Goal: Task Accomplishment & Management: Use online tool/utility

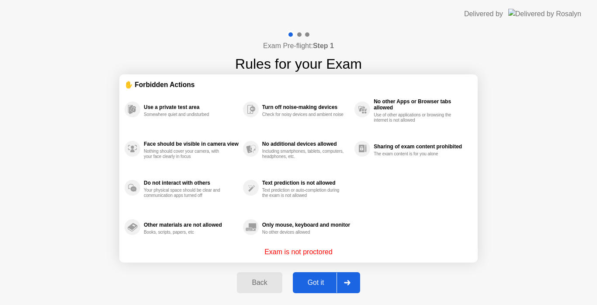
click at [313, 284] on div "Got it" at bounding box center [315, 282] width 41 height 8
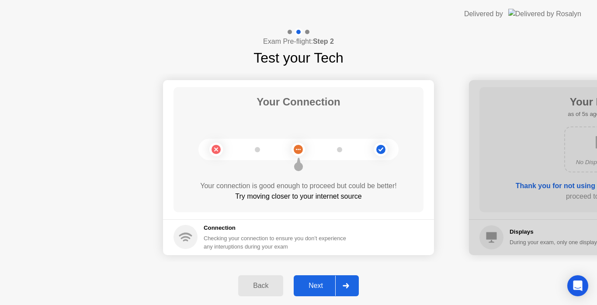
drag, startPoint x: 0, startPoint y: 0, endPoint x: 313, endPoint y: 284, distance: 423.2
click at [313, 284] on div "Next" at bounding box center [315, 285] width 39 height 8
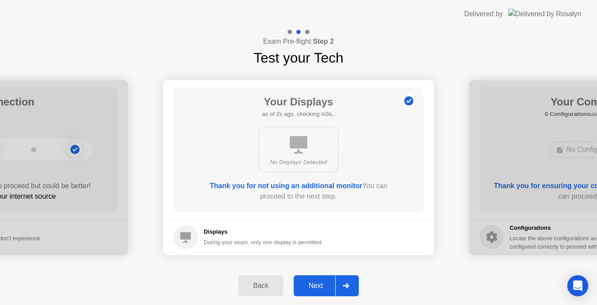
click at [313, 284] on div "Next" at bounding box center [315, 285] width 39 height 8
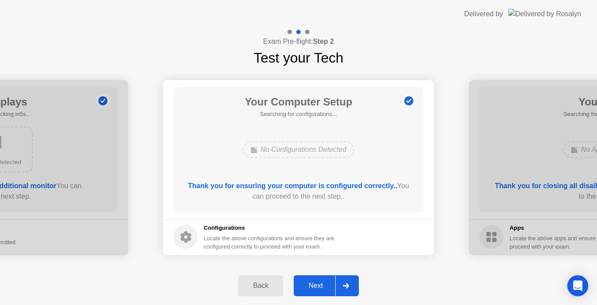
click at [313, 284] on div "Next" at bounding box center [315, 285] width 39 height 8
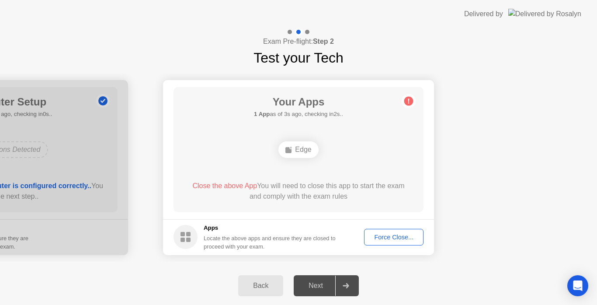
click at [399, 231] on button "Force Close..." at bounding box center [393, 237] width 59 height 17
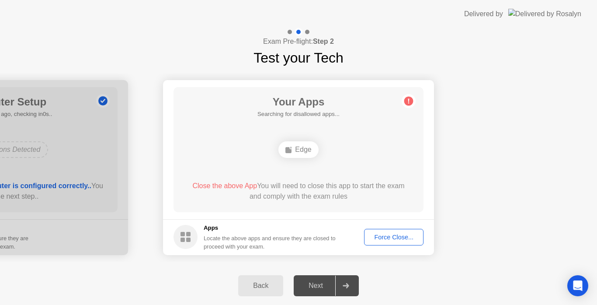
click at [413, 239] on div "Force Close..." at bounding box center [393, 236] width 53 height 7
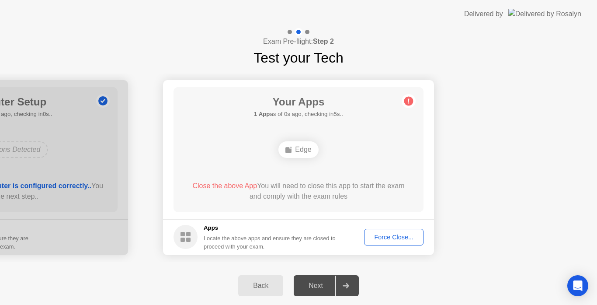
click at [229, 186] on span "Close the above App" at bounding box center [224, 185] width 65 height 7
click at [397, 237] on div "Force Close..." at bounding box center [393, 236] width 53 height 7
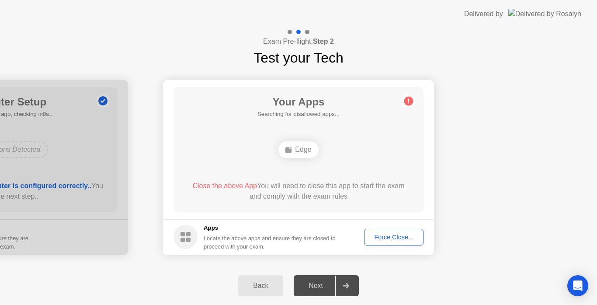
drag, startPoint x: 400, startPoint y: 239, endPoint x: 400, endPoint y: 249, distance: 10.1
click at [400, 249] on footer "Apps Locate the above apps and ensure they are closed to proceed with your exam…" at bounding box center [298, 237] width 271 height 36
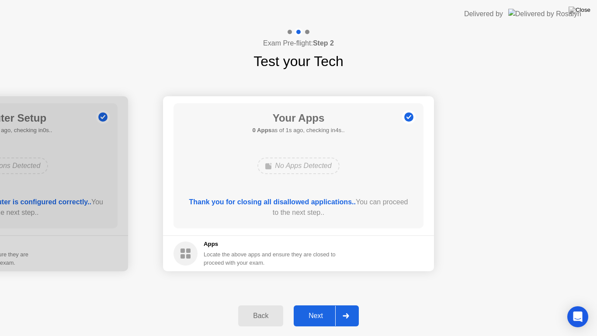
click at [325, 304] on div "Next" at bounding box center [315, 316] width 39 height 8
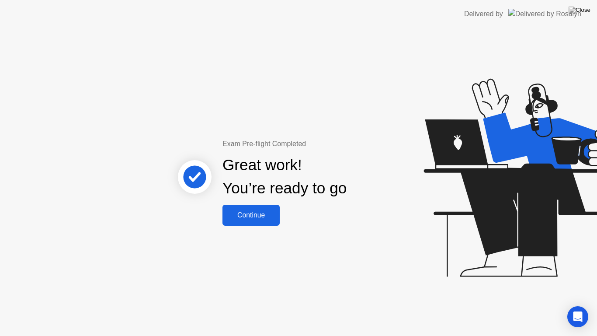
click at [260, 217] on div "Continue" at bounding box center [251, 215] width 52 height 8
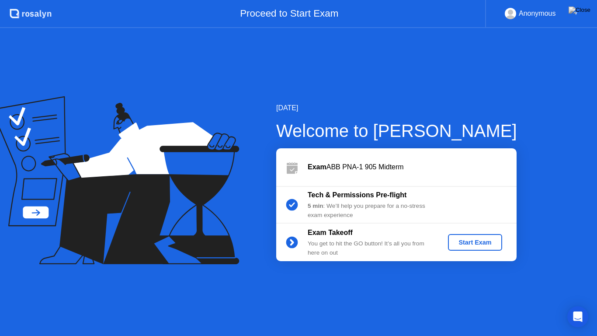
click at [478, 242] on div "Start Exam" at bounding box center [474, 242] width 47 height 7
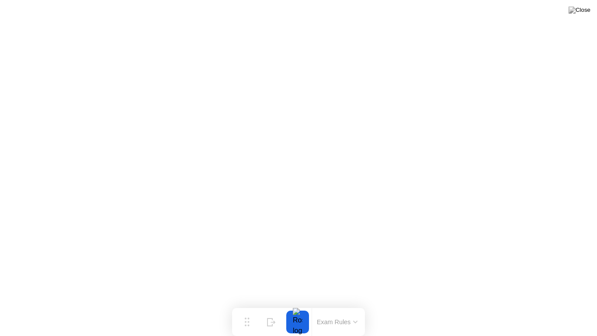
click at [578, 14] on button at bounding box center [579, 9] width 26 height 11
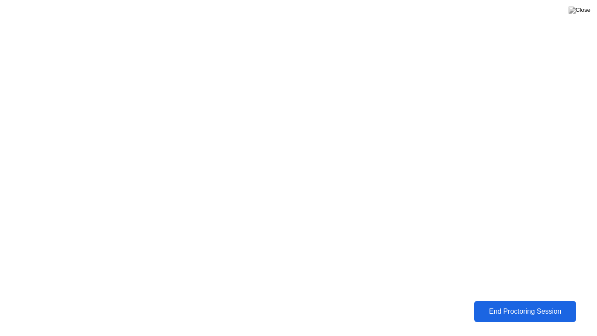
click at [543, 304] on div "End Proctoring Session" at bounding box center [524, 311] width 97 height 8
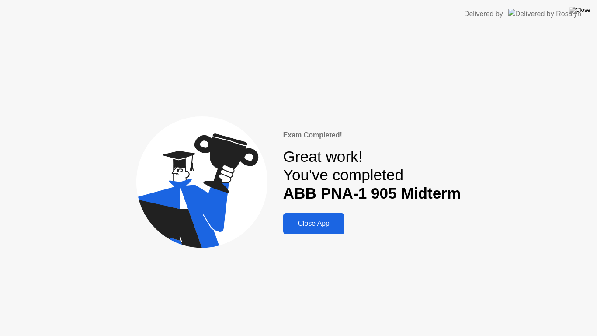
click at [328, 222] on div "Close App" at bounding box center [314, 223] width 56 height 8
